Goal: Task Accomplishment & Management: Complete application form

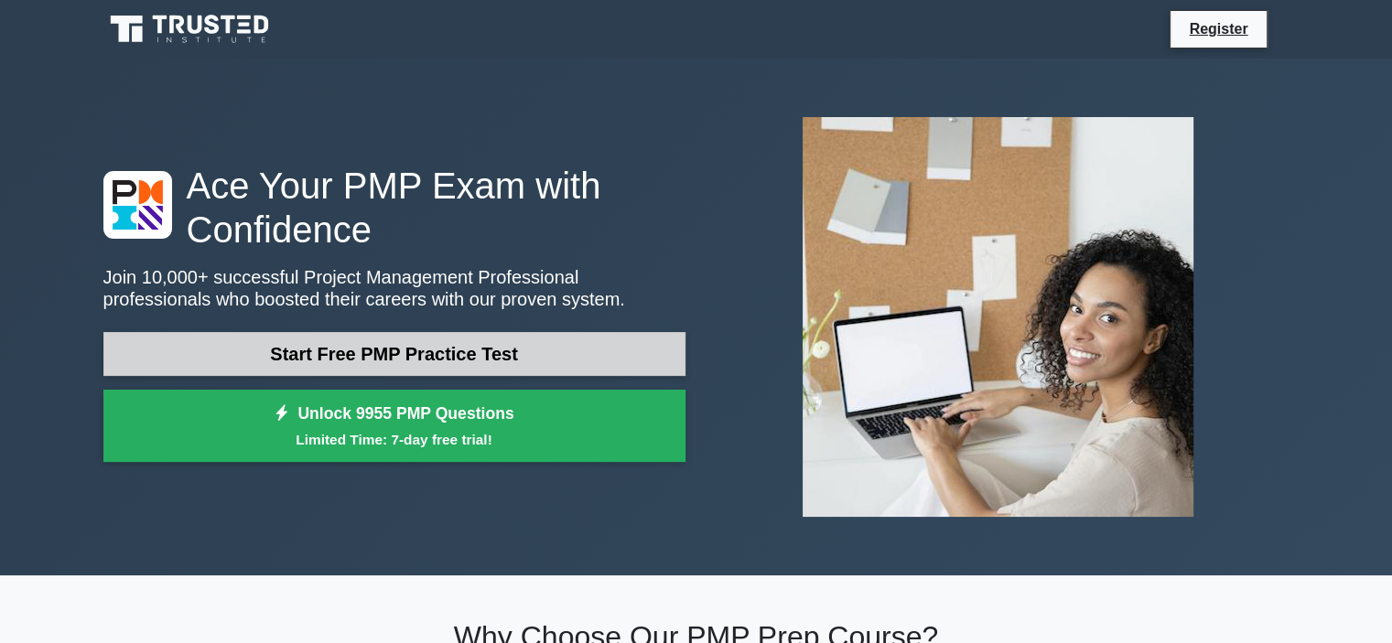
click at [370, 357] on link "Start Free PMP Practice Test" at bounding box center [394, 354] width 582 height 44
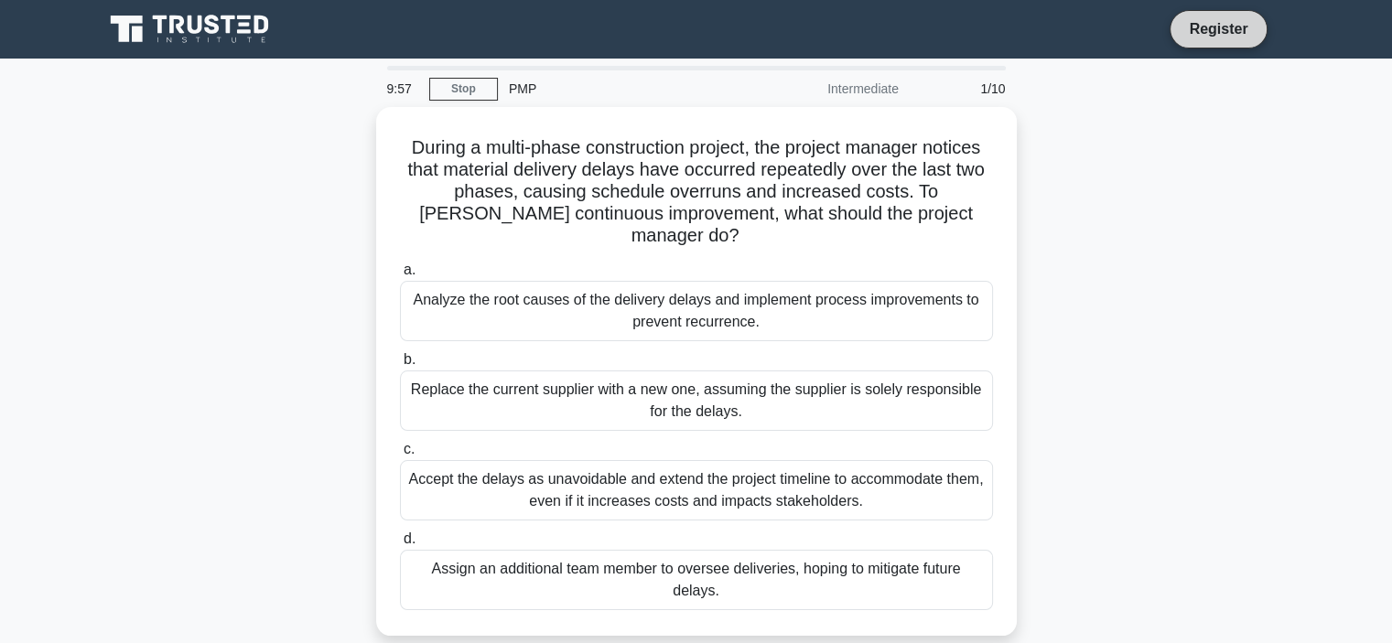
click at [1226, 32] on link "Register" at bounding box center [1218, 28] width 81 height 23
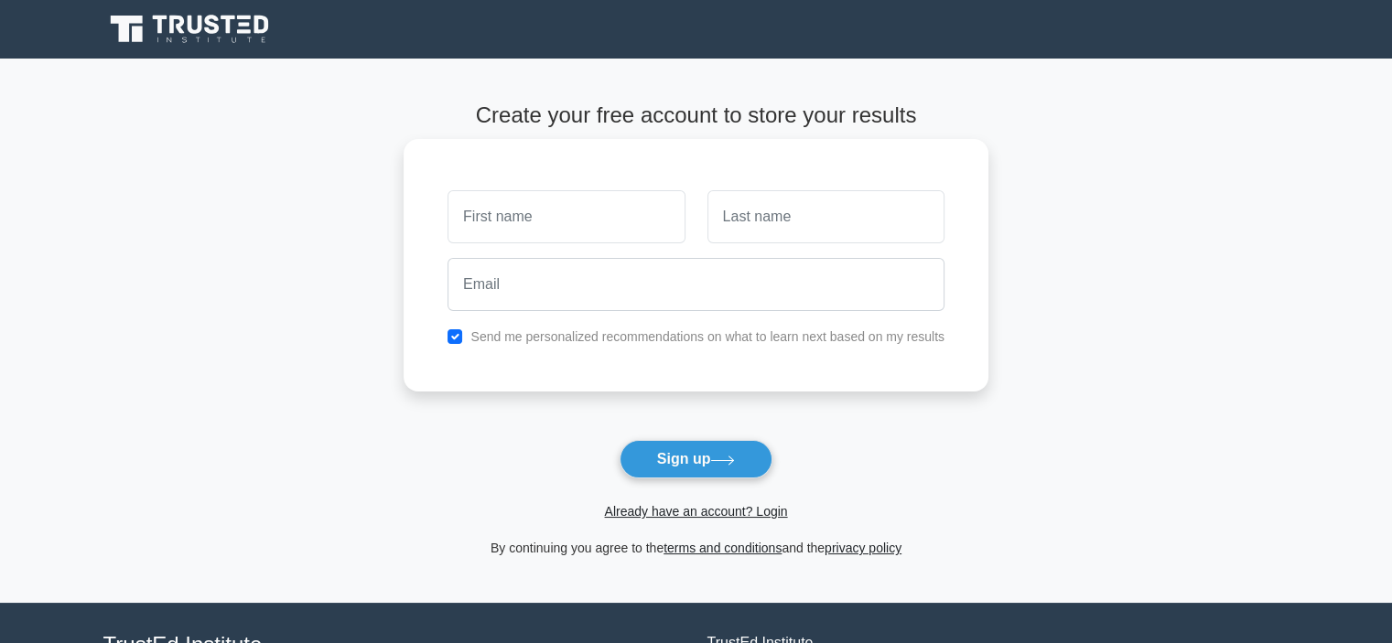
click at [615, 221] on input "text" at bounding box center [566, 216] width 237 height 53
type input "Kelice"
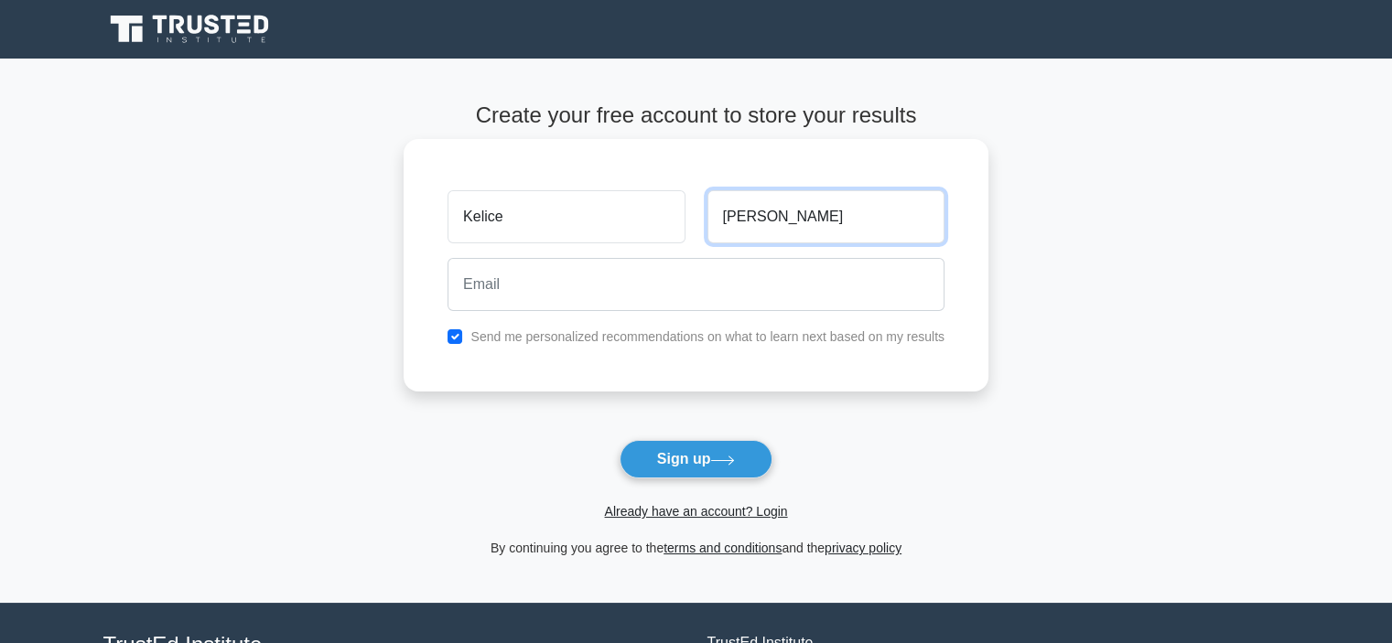
type input "McCalla"
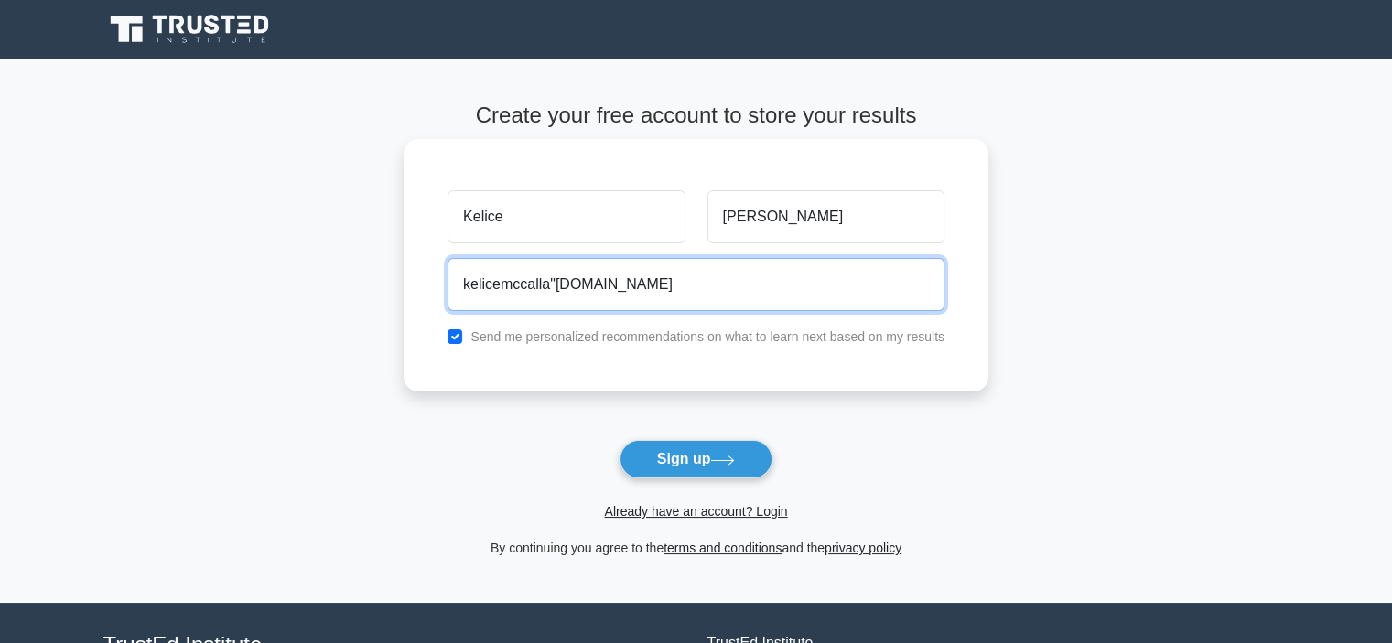
click at [556, 283] on input "kelicemccalla"yahoo.com" at bounding box center [696, 284] width 497 height 53
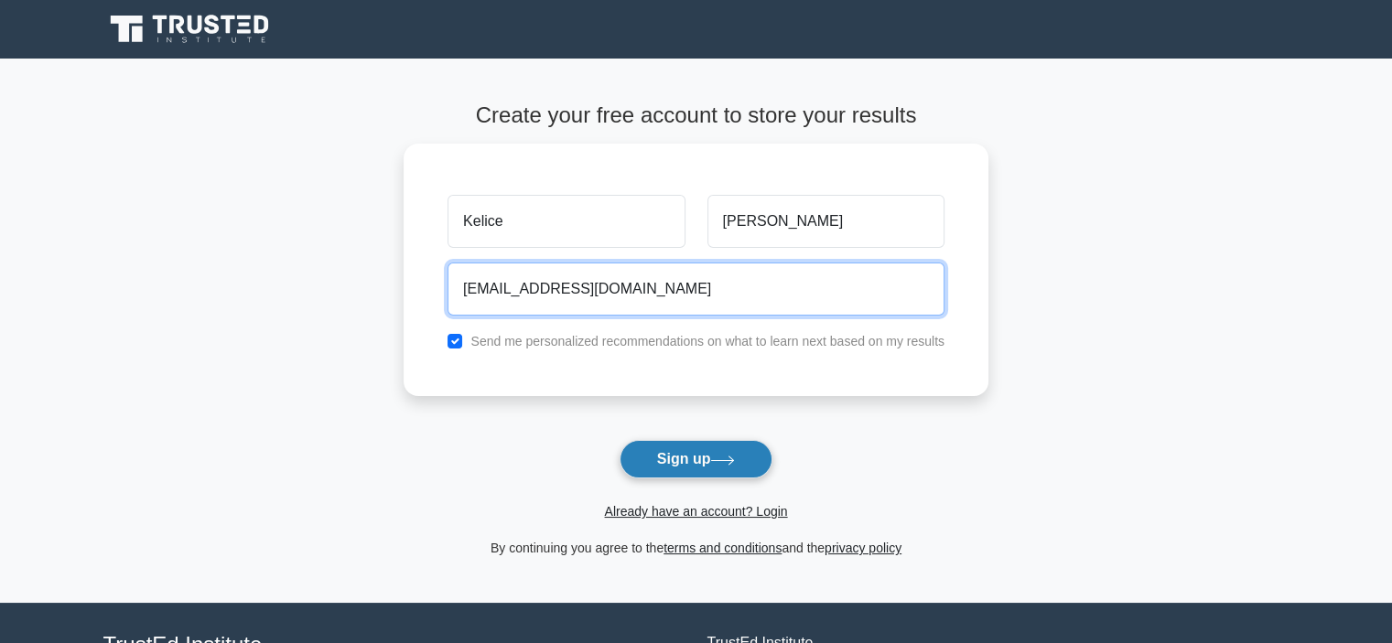
type input "kelicemccalla@yahoo.com"
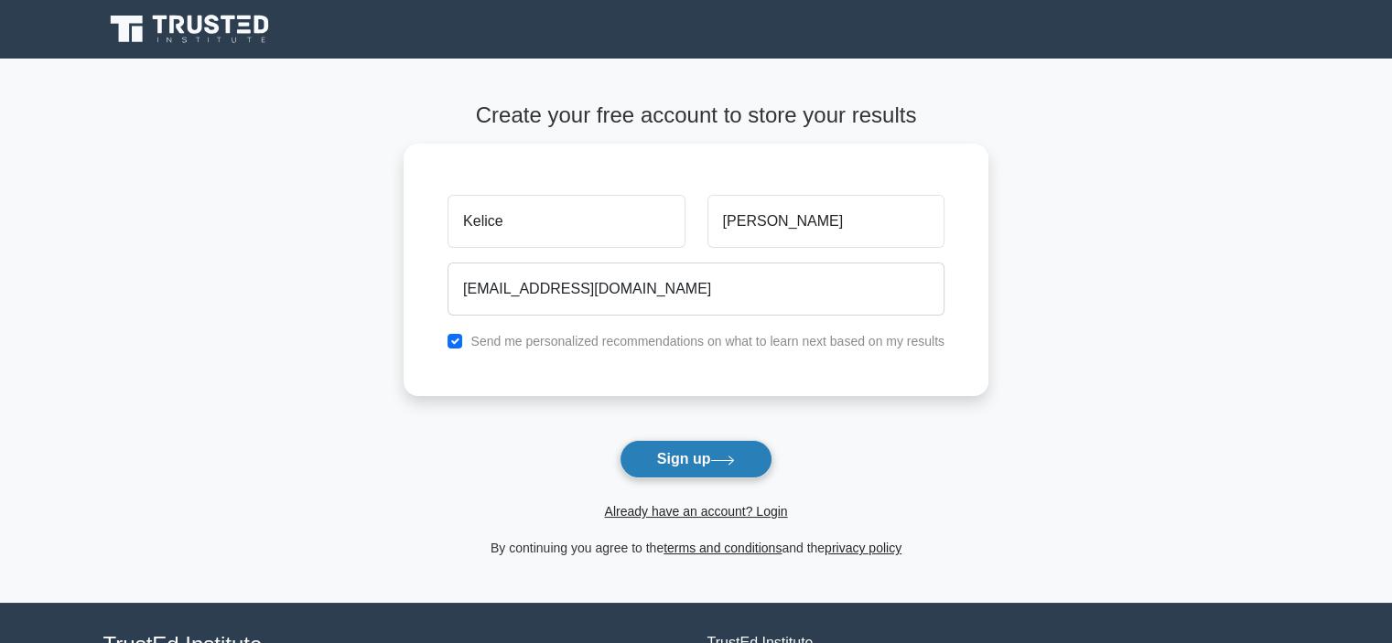
click at [688, 453] on button "Sign up" at bounding box center [697, 459] width 154 height 38
